Goal: Transaction & Acquisition: Purchase product/service

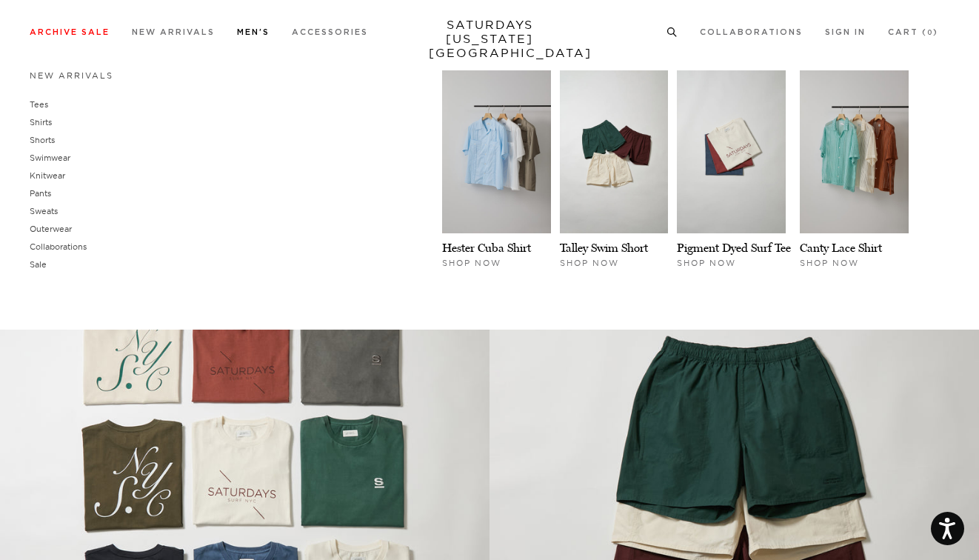
scroll to position [898, 0]
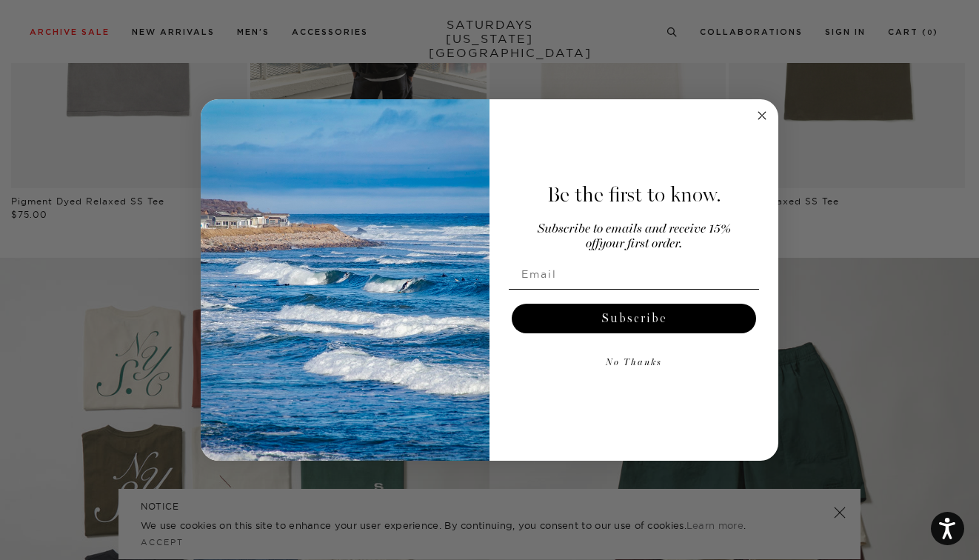
click at [766, 118] on circle "Close dialog" at bounding box center [762, 115] width 17 height 17
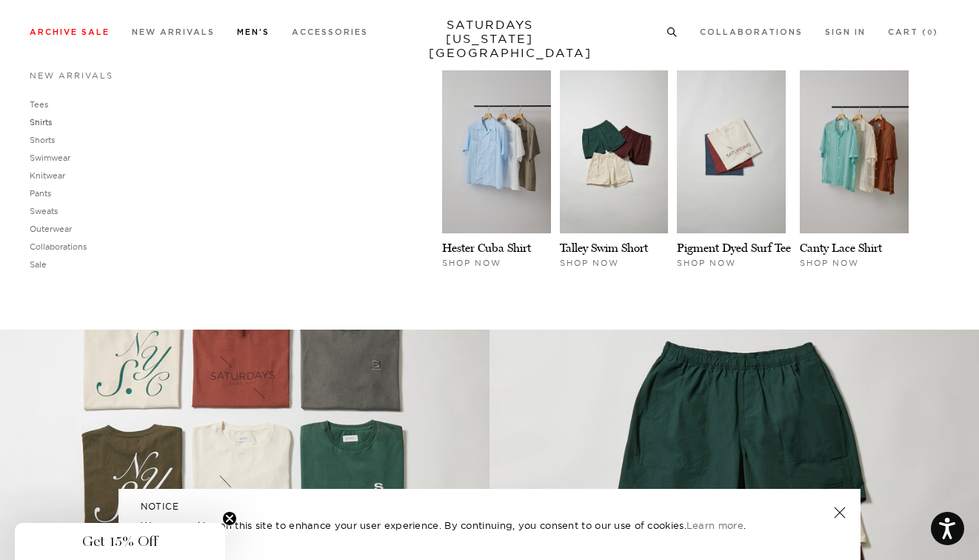
click at [41, 118] on link "Shirts" at bounding box center [41, 122] width 22 height 10
